Goal: Information Seeking & Learning: Learn about a topic

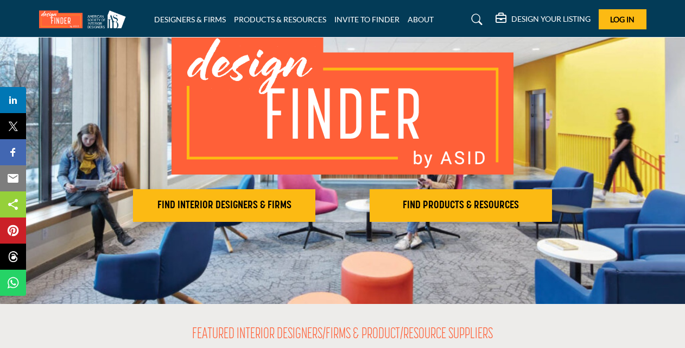
scroll to position [86, 0]
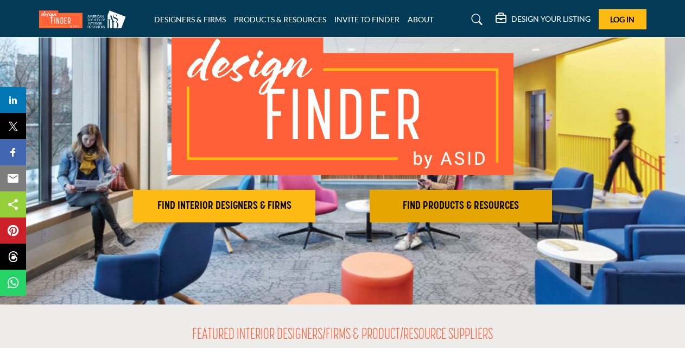
click at [312, 205] on h2 "FIND PRODUCTS & RESOURCES" at bounding box center [224, 205] width 176 height 13
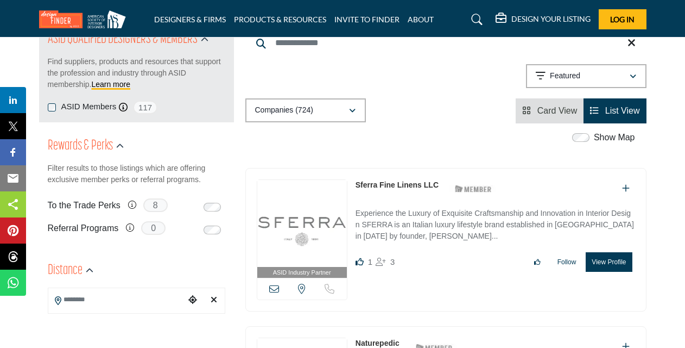
scroll to position [139, 0]
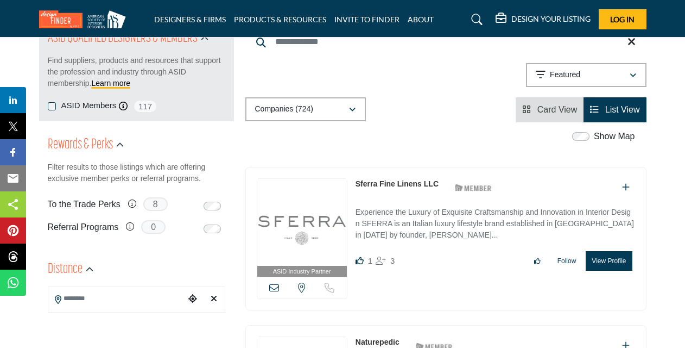
click at [614, 113] on span "List View" at bounding box center [623, 109] width 35 height 9
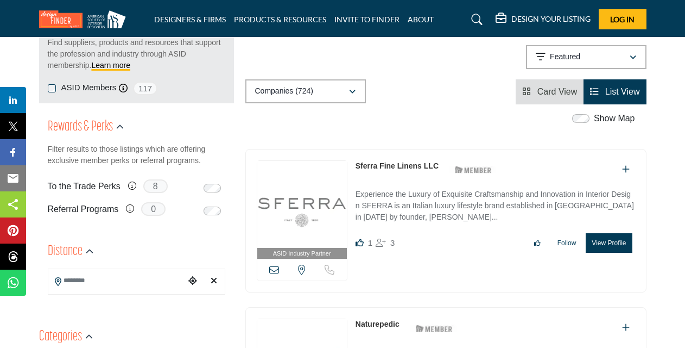
scroll to position [122, 0]
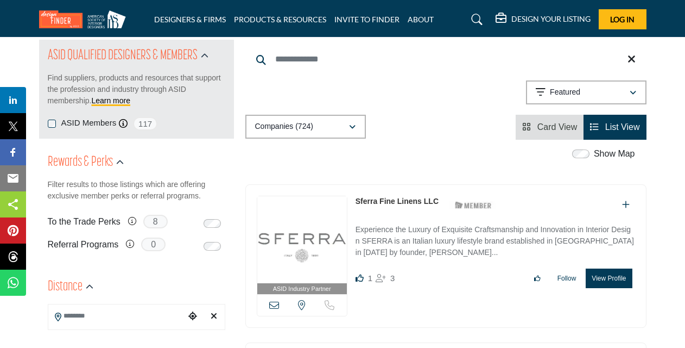
click at [538, 126] on span "Card View" at bounding box center [558, 126] width 40 height 9
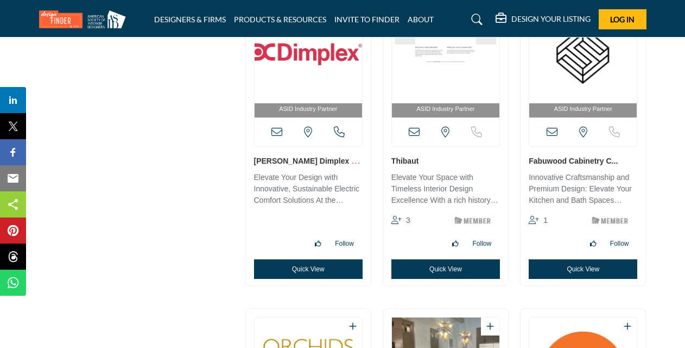
scroll to position [8547, 0]
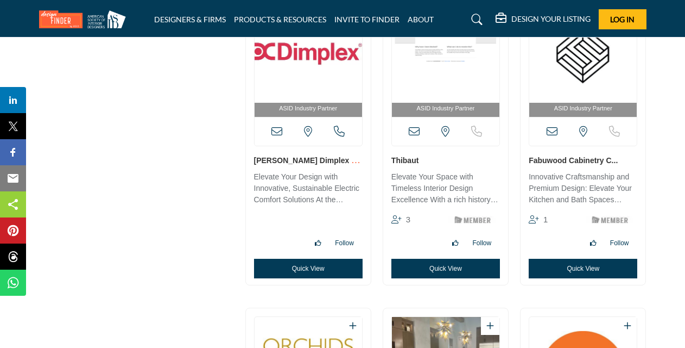
click at [108, 21] on img at bounding box center [85, 19] width 92 height 18
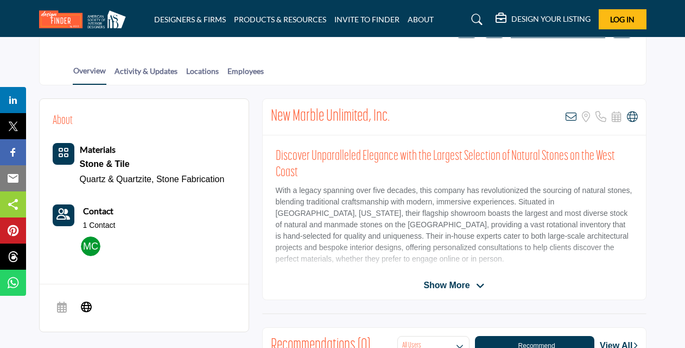
scroll to position [206, 0]
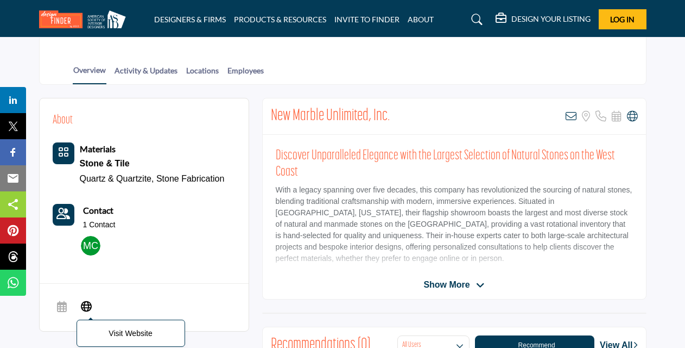
click at [85, 303] on icon at bounding box center [86, 305] width 11 height 13
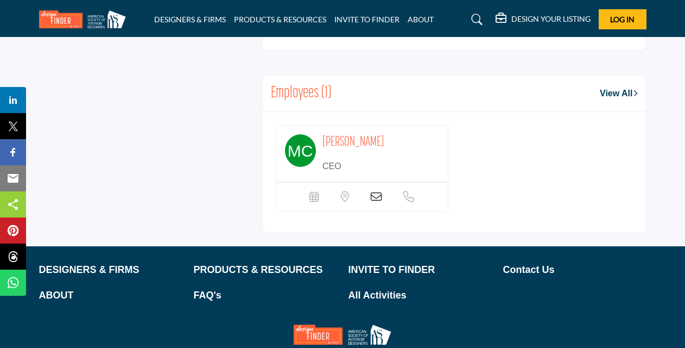
scroll to position [805, 0]
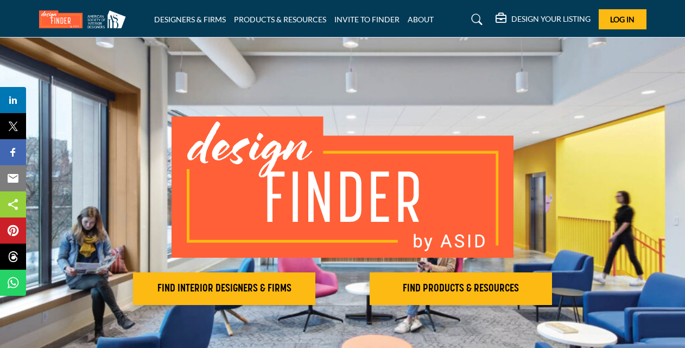
scroll to position [4, 0]
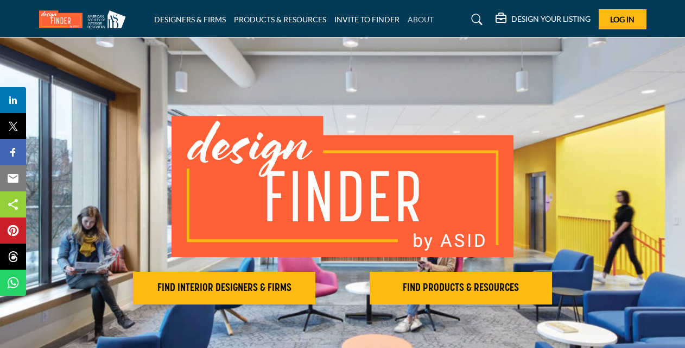
click at [417, 18] on link "ABOUT" at bounding box center [421, 19] width 26 height 9
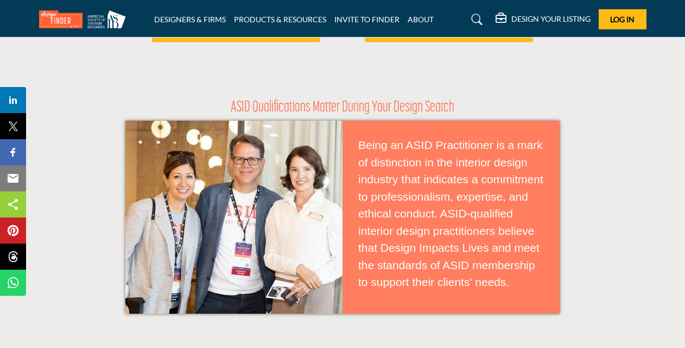
scroll to position [512, 0]
